Goal: Task Accomplishment & Management: Use online tool/utility

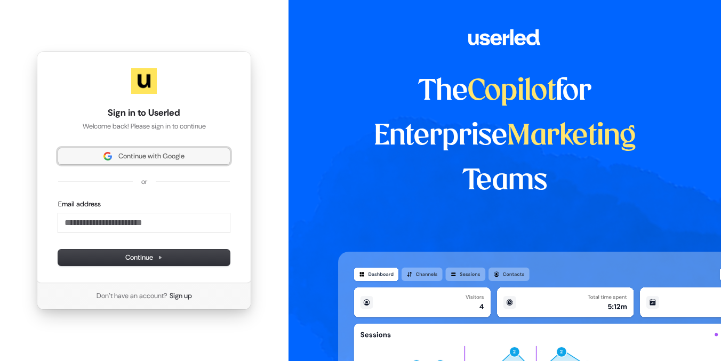
click at [136, 157] on span "Continue with Google" at bounding box center [151, 156] width 66 height 10
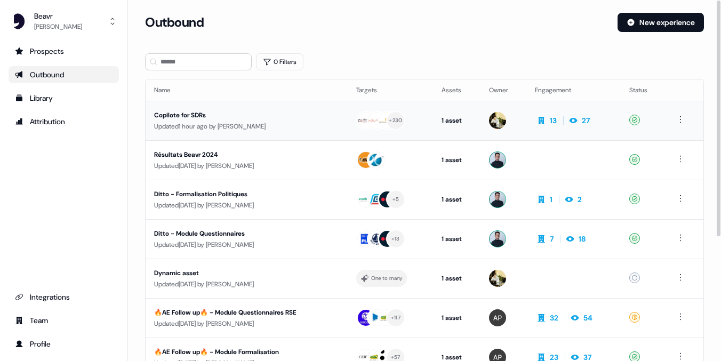
click at [172, 116] on div "Copilote for SDRs" at bounding box center [244, 115] width 180 height 11
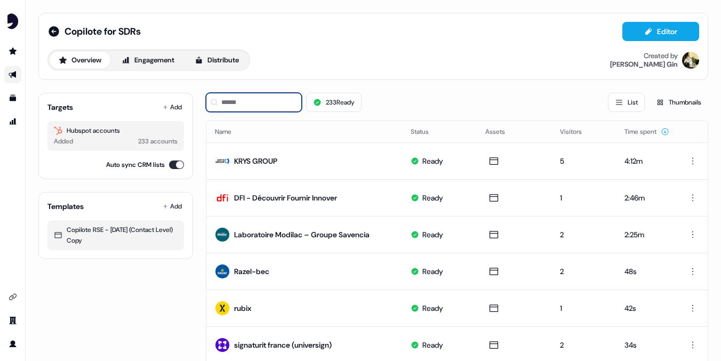
click at [225, 101] on input at bounding box center [254, 102] width 96 height 19
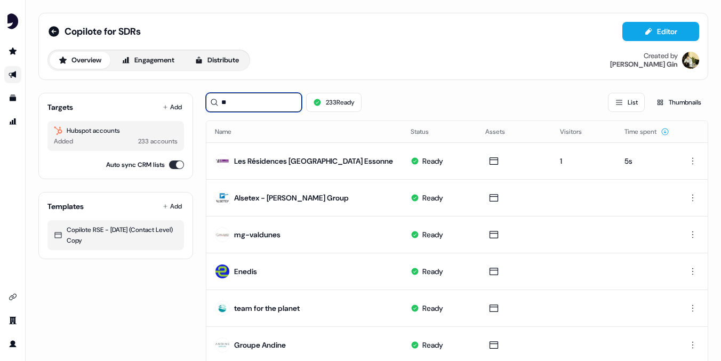
type input "*"
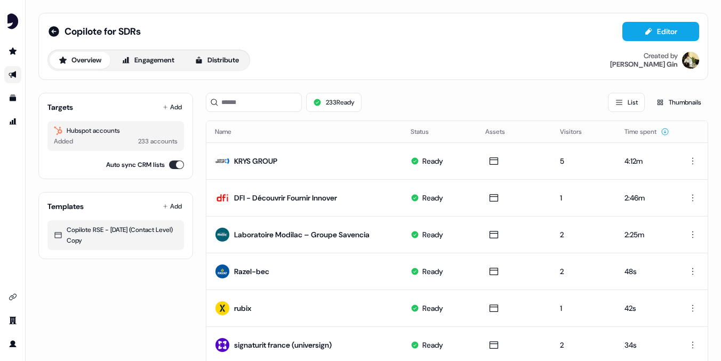
click at [629, 101] on button "List" at bounding box center [626, 102] width 37 height 19
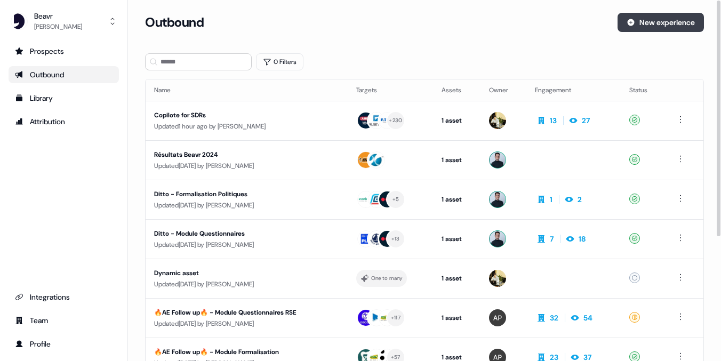
click at [676, 20] on button "New experience" at bounding box center [661, 22] width 86 height 19
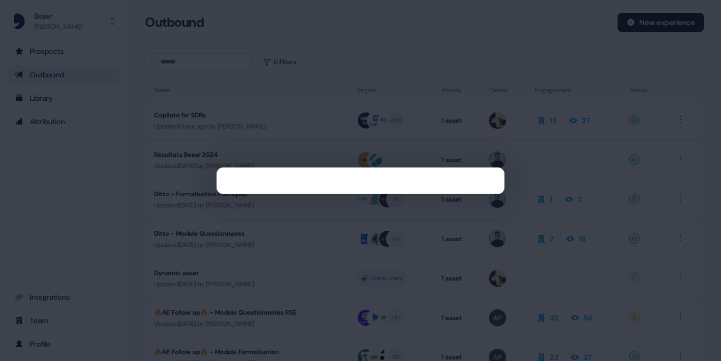
click at [462, 45] on div at bounding box center [360, 180] width 721 height 361
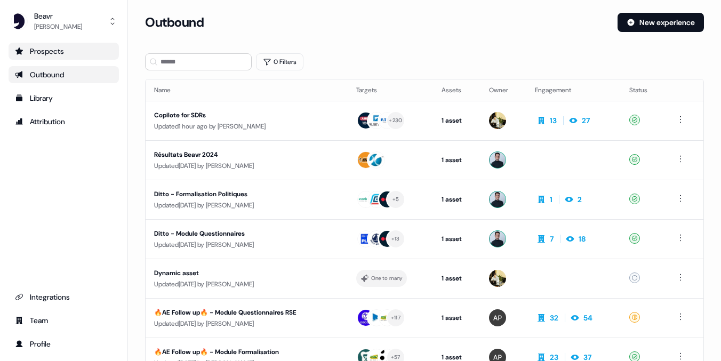
click at [39, 52] on div "Prospects" at bounding box center [64, 51] width 98 height 11
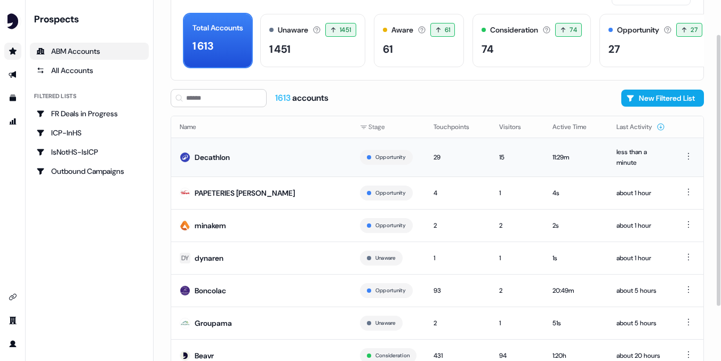
scroll to position [51, 0]
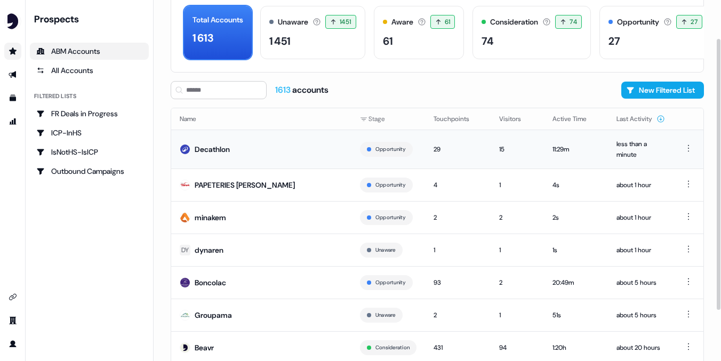
click at [214, 149] on div "Decathlon" at bounding box center [212, 149] width 35 height 11
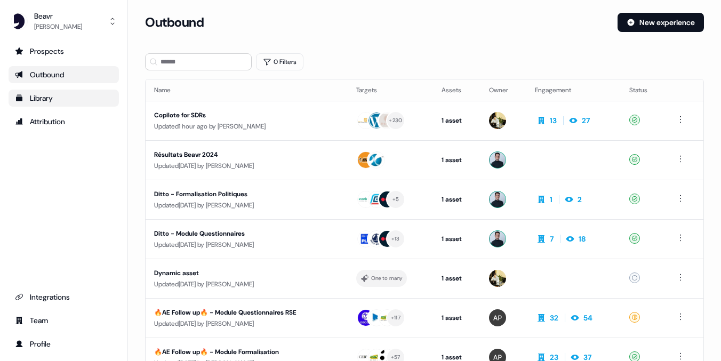
click at [48, 102] on div "Library" at bounding box center [64, 98] width 98 height 11
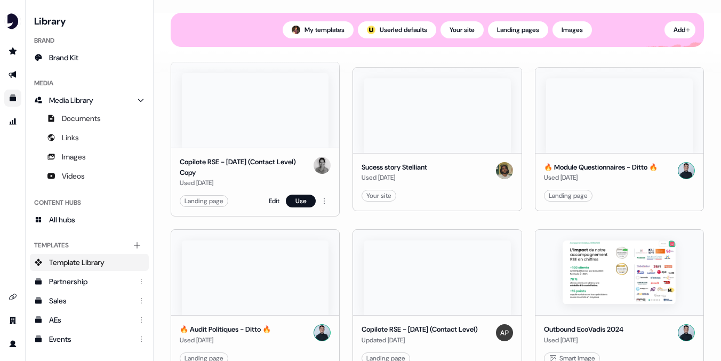
scroll to position [118, 0]
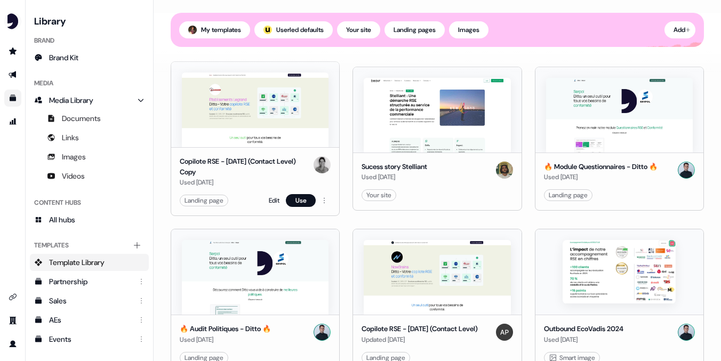
click at [213, 99] on img at bounding box center [255, 110] width 147 height 75
click at [288, 198] on button "Use" at bounding box center [301, 200] width 30 height 13
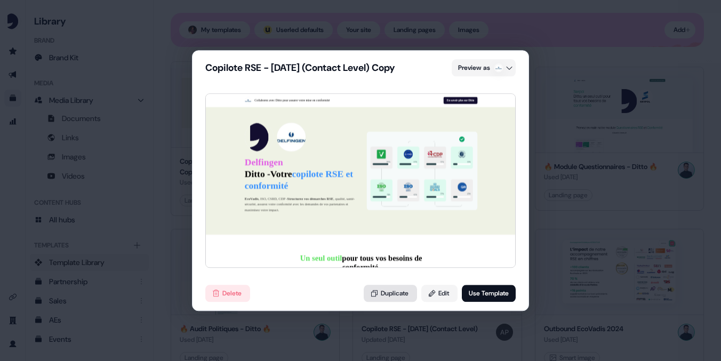
click at [392, 294] on button "Duplicate" at bounding box center [390, 293] width 53 height 17
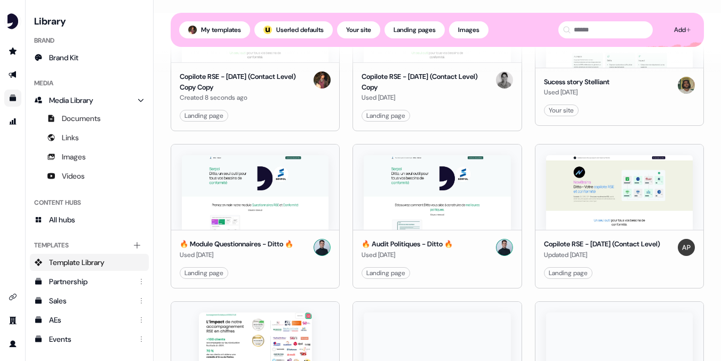
scroll to position [203, 0]
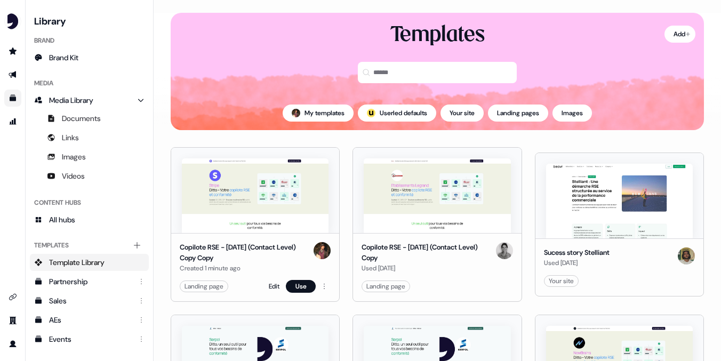
click at [263, 210] on img at bounding box center [255, 195] width 147 height 75
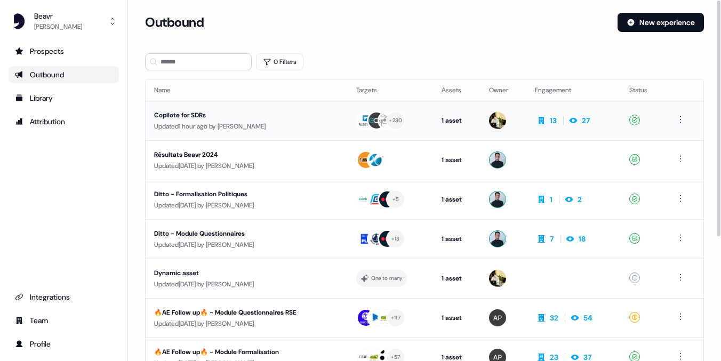
click at [180, 117] on div "Copilote for SDRs" at bounding box center [244, 115] width 180 height 11
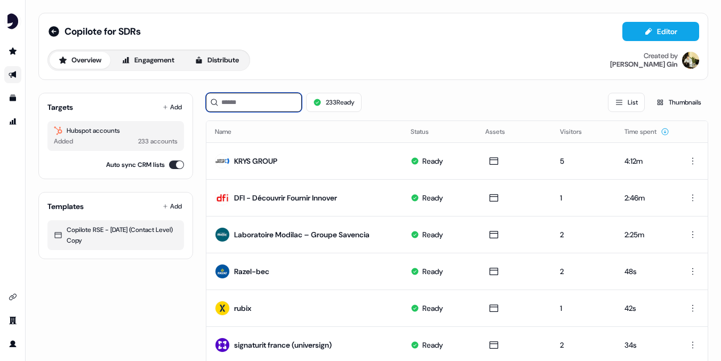
click at [244, 102] on input at bounding box center [254, 102] width 96 height 19
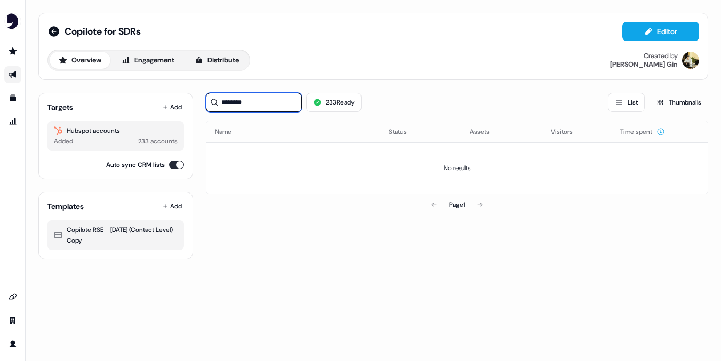
type input "*********"
drag, startPoint x: 263, startPoint y: 106, endPoint x: 231, endPoint y: 102, distance: 32.2
click at [231, 102] on input "*********" at bounding box center [254, 102] width 96 height 19
click at [272, 103] on input "*********" at bounding box center [254, 102] width 96 height 19
drag, startPoint x: 272, startPoint y: 103, endPoint x: 116, endPoint y: 64, distance: 160.6
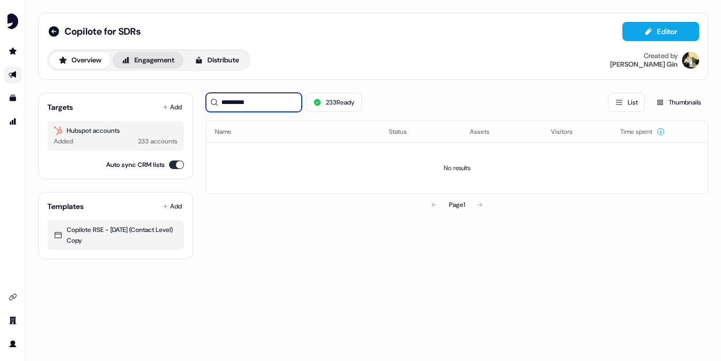
click at [158, 82] on div "Copilote for SDRs Editor Overview Engagement Distribute Created by [PERSON_NAME…" at bounding box center [373, 136] width 695 height 272
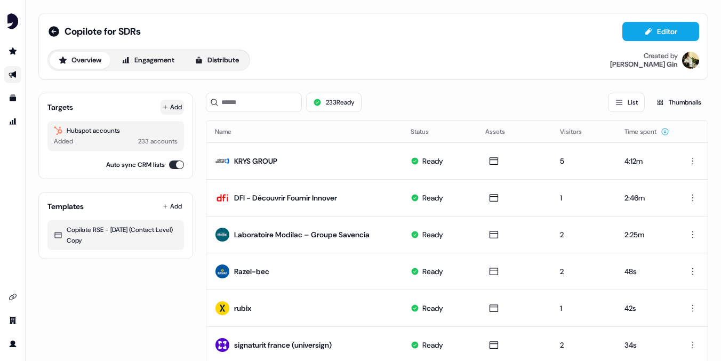
click at [168, 104] on button "Add" at bounding box center [172, 107] width 23 height 15
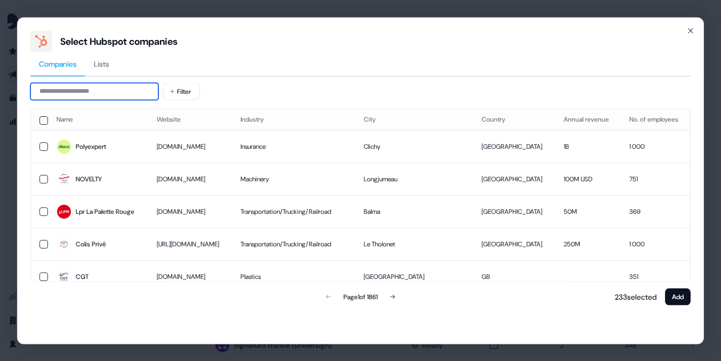
click at [76, 95] on input at bounding box center [94, 91] width 128 height 17
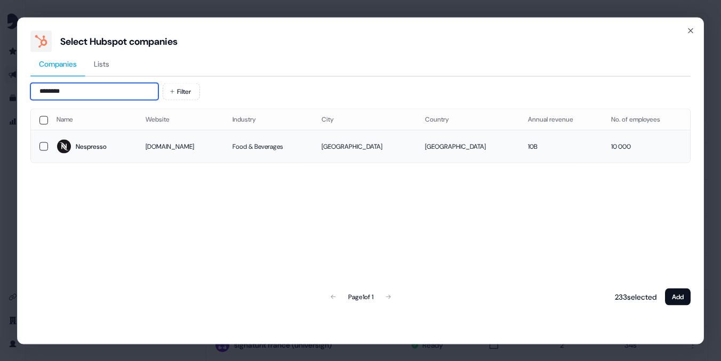
type input "********"
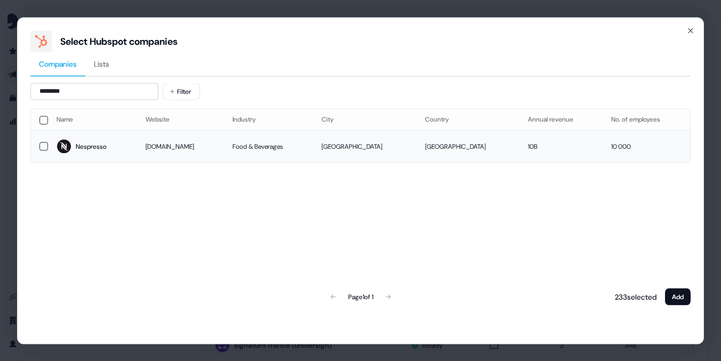
click at [42, 146] on button "button" at bounding box center [43, 146] width 9 height 9
click at [679, 295] on button "Add" at bounding box center [678, 296] width 26 height 17
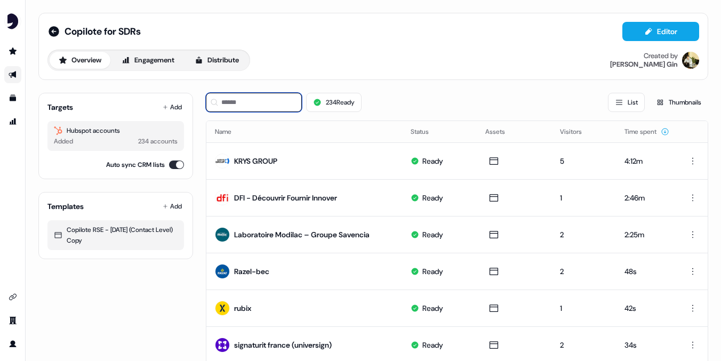
click at [240, 106] on input at bounding box center [254, 102] width 96 height 19
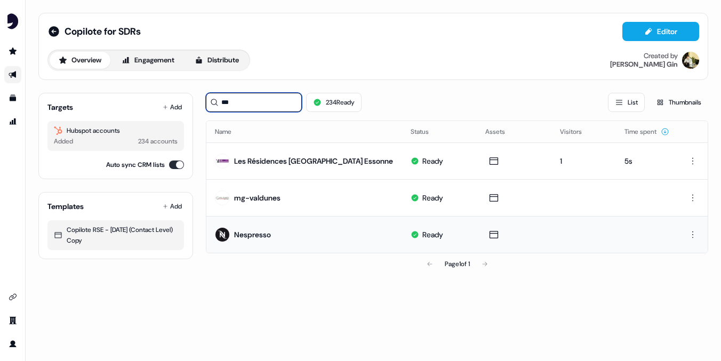
type input "***"
click at [242, 234] on div "Nespresso" at bounding box center [252, 234] width 37 height 11
click at [252, 232] on div "Nespresso" at bounding box center [252, 234] width 37 height 11
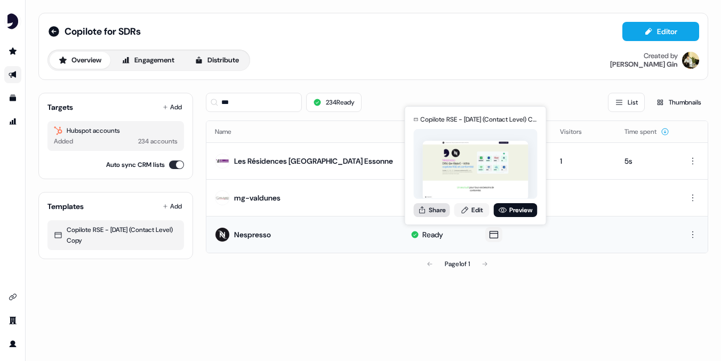
click at [435, 210] on button "Share" at bounding box center [432, 210] width 36 height 14
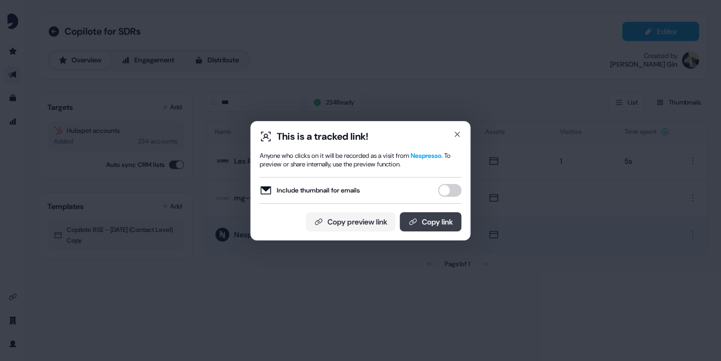
click at [424, 226] on button "Copy link" at bounding box center [431, 221] width 62 height 19
click at [459, 134] on icon "button" at bounding box center [457, 134] width 9 height 9
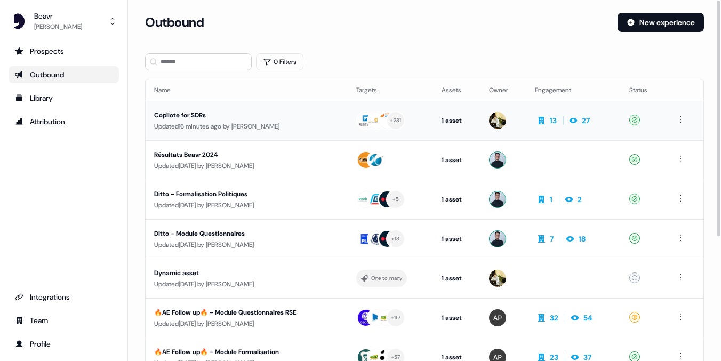
click at [190, 119] on div "Copilote for SDRs" at bounding box center [244, 115] width 180 height 11
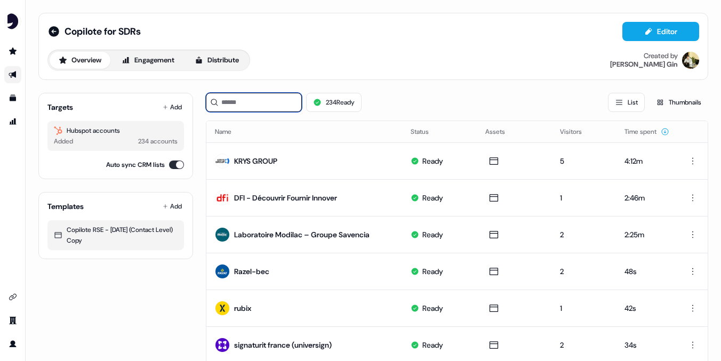
click at [245, 102] on input at bounding box center [254, 102] width 96 height 19
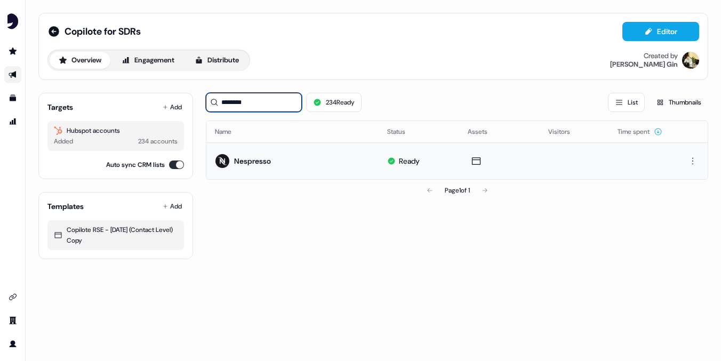
type input "********"
click at [264, 167] on div "Nespresso" at bounding box center [243, 160] width 56 height 19
click at [258, 161] on div "Nespresso" at bounding box center [252, 161] width 37 height 11
click at [277, 161] on td "Nespresso" at bounding box center [292, 160] width 172 height 37
click at [436, 106] on div "******** 234 Ready List Thumbnails" at bounding box center [457, 102] width 502 height 19
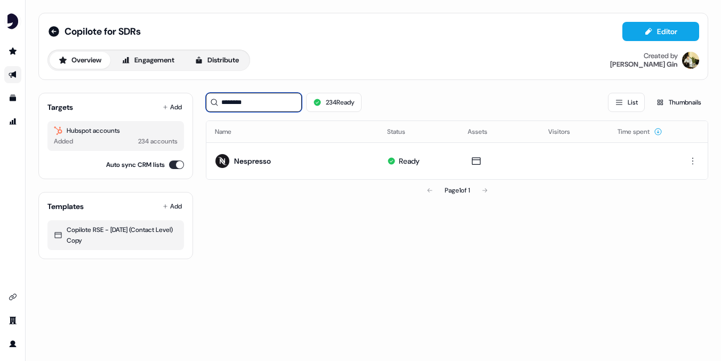
drag, startPoint x: 258, startPoint y: 104, endPoint x: 99, endPoint y: 88, distance: 160.2
click at [136, 92] on div "Targets Add Hubspot accounts Added 234 accounts Auto sync CRM lists Templates A…" at bounding box center [373, 171] width 670 height 175
